Goal: Task Accomplishment & Management: Manage account settings

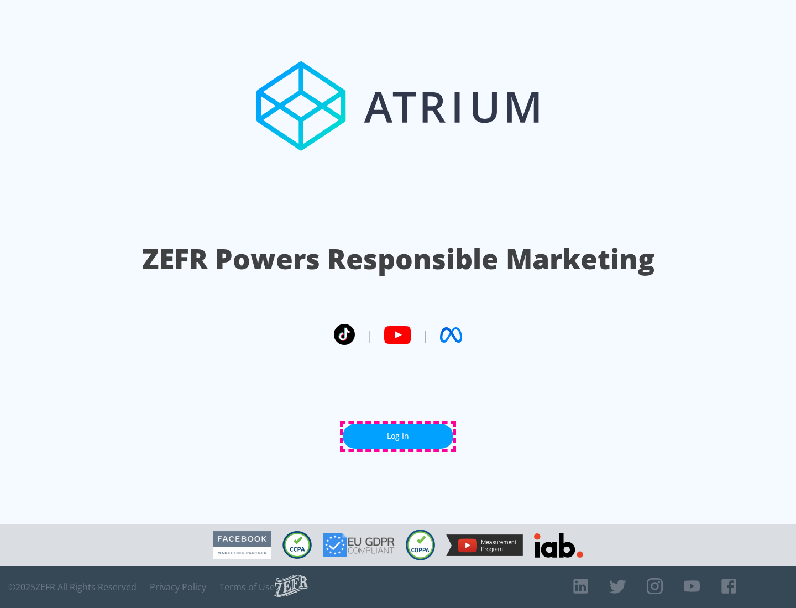
click at [398, 436] on link "Log In" at bounding box center [398, 436] width 111 height 25
